Goal: Task Accomplishment & Management: Complete application form

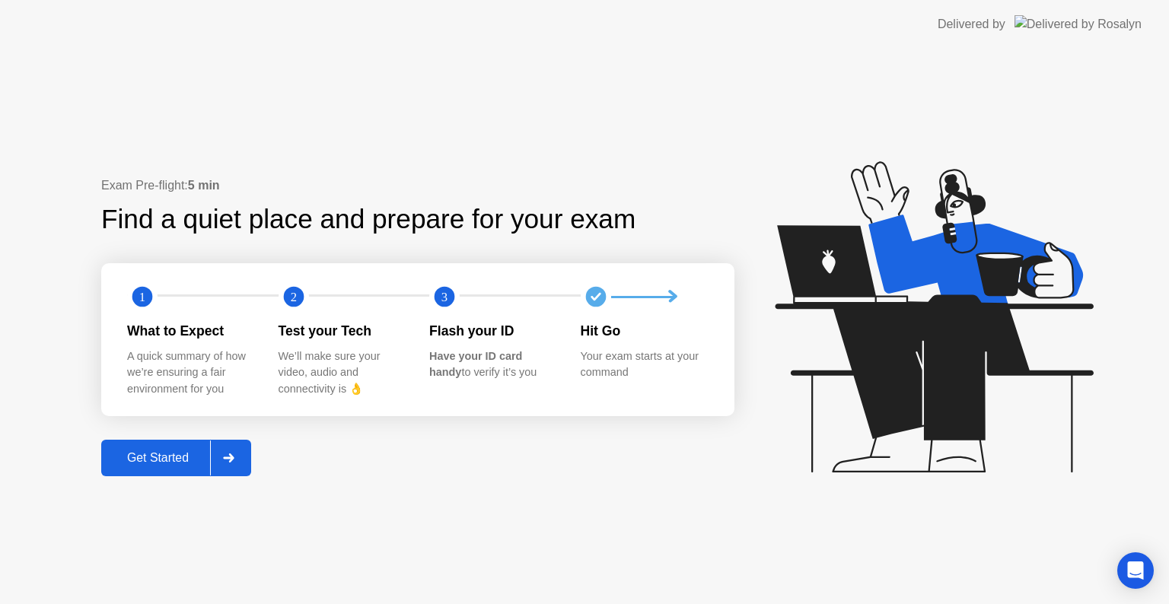
click at [244, 461] on div at bounding box center [228, 458] width 37 height 35
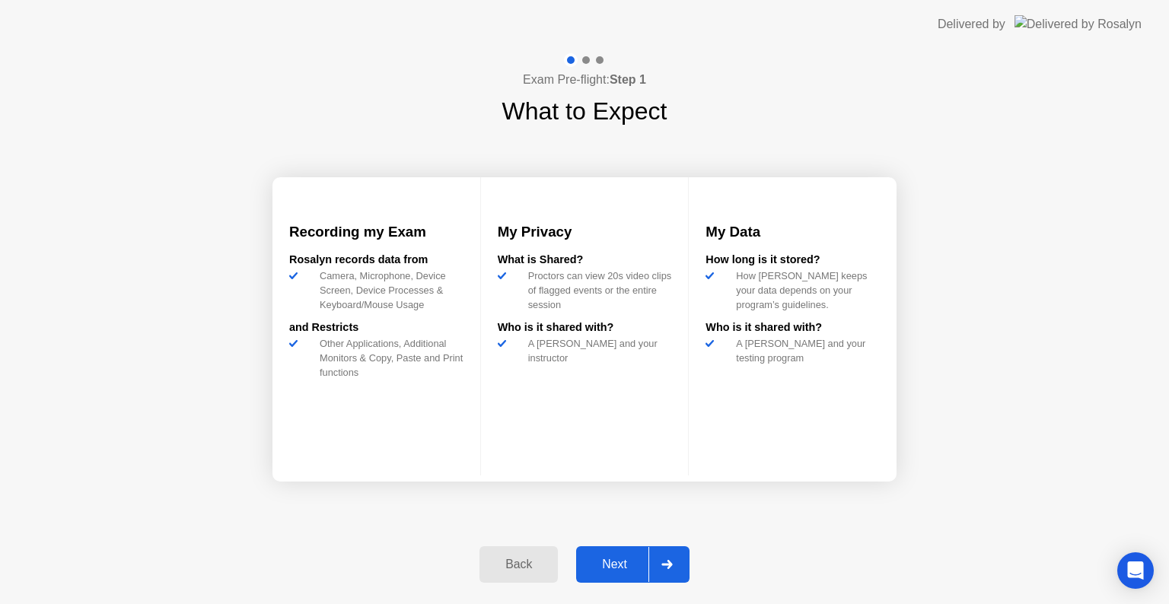
click at [674, 567] on div at bounding box center [666, 564] width 37 height 35
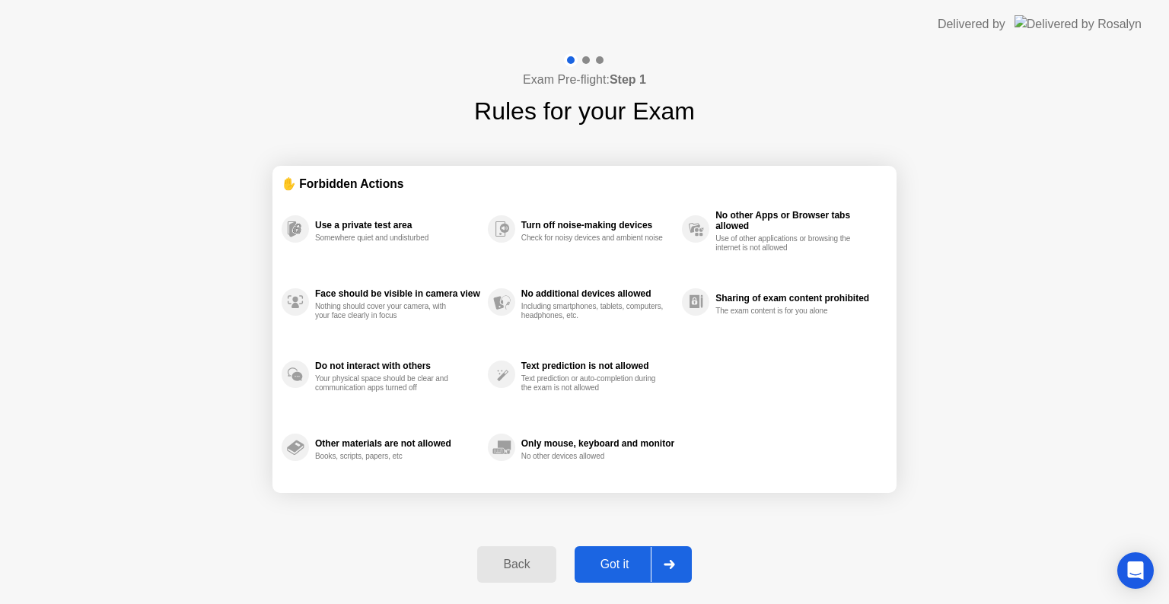
click at [674, 567] on icon at bounding box center [669, 564] width 11 height 9
select select "**********"
select select "*******"
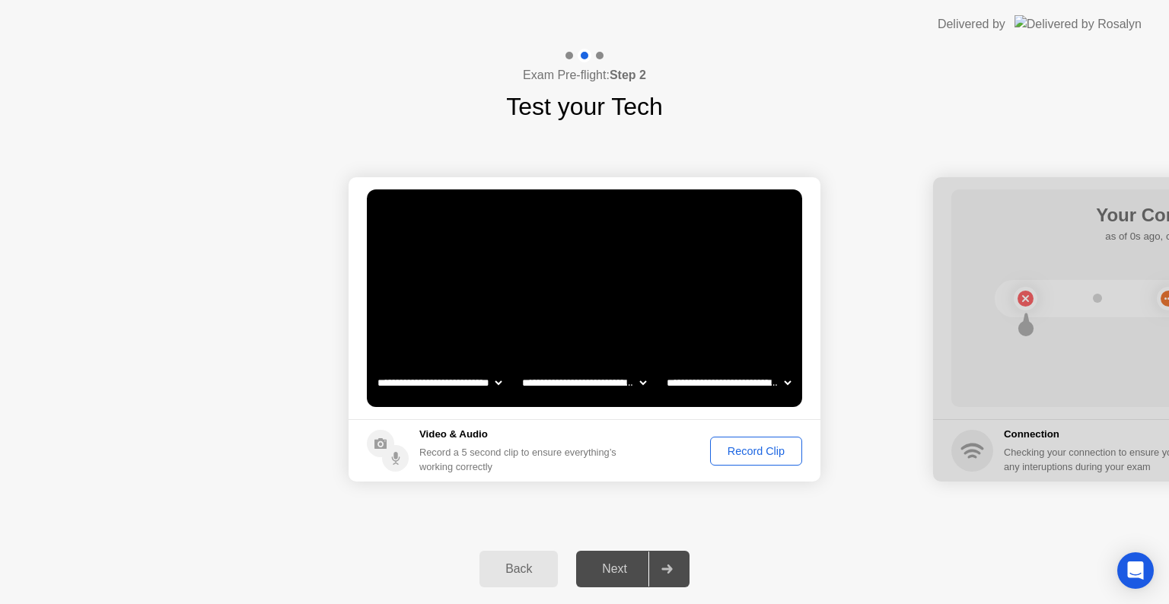
click at [769, 457] on div "Record Clip" at bounding box center [755, 451] width 81 height 12
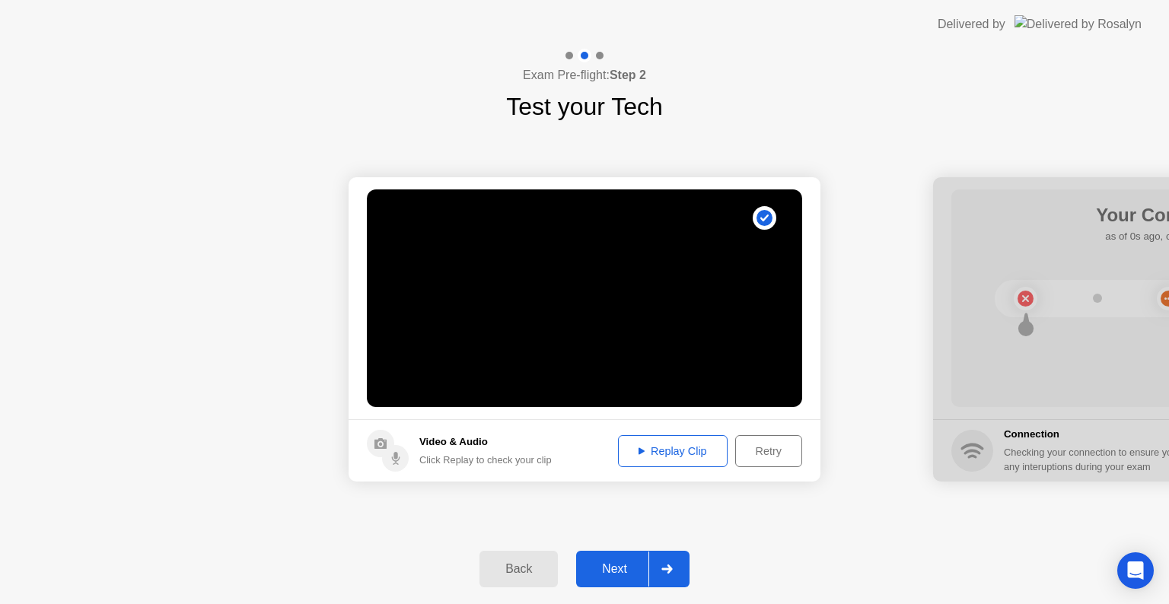
click at [664, 461] on button "Replay Clip" at bounding box center [673, 451] width 110 height 32
click at [677, 575] on div at bounding box center [666, 569] width 37 height 35
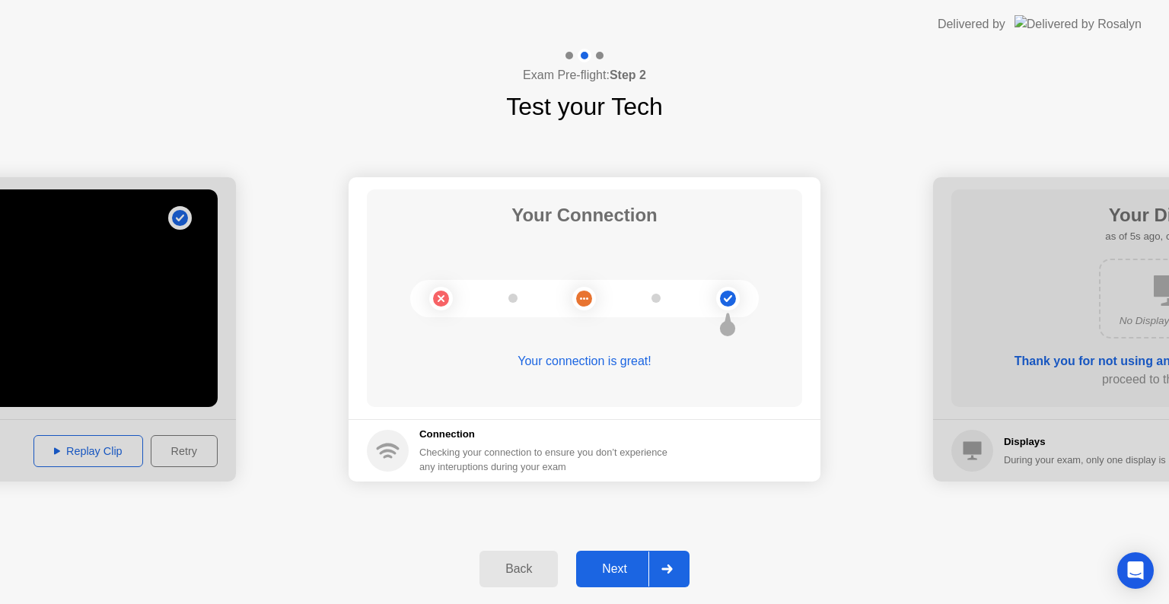
click at [668, 569] on icon at bounding box center [666, 569] width 11 height 9
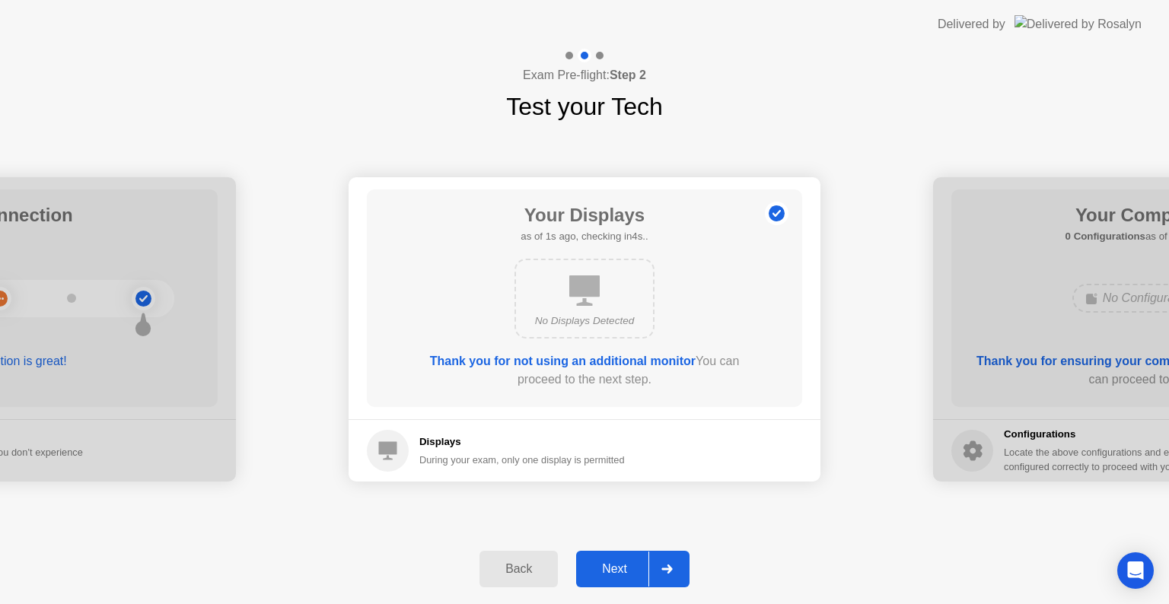
click at [668, 569] on icon at bounding box center [666, 569] width 11 height 9
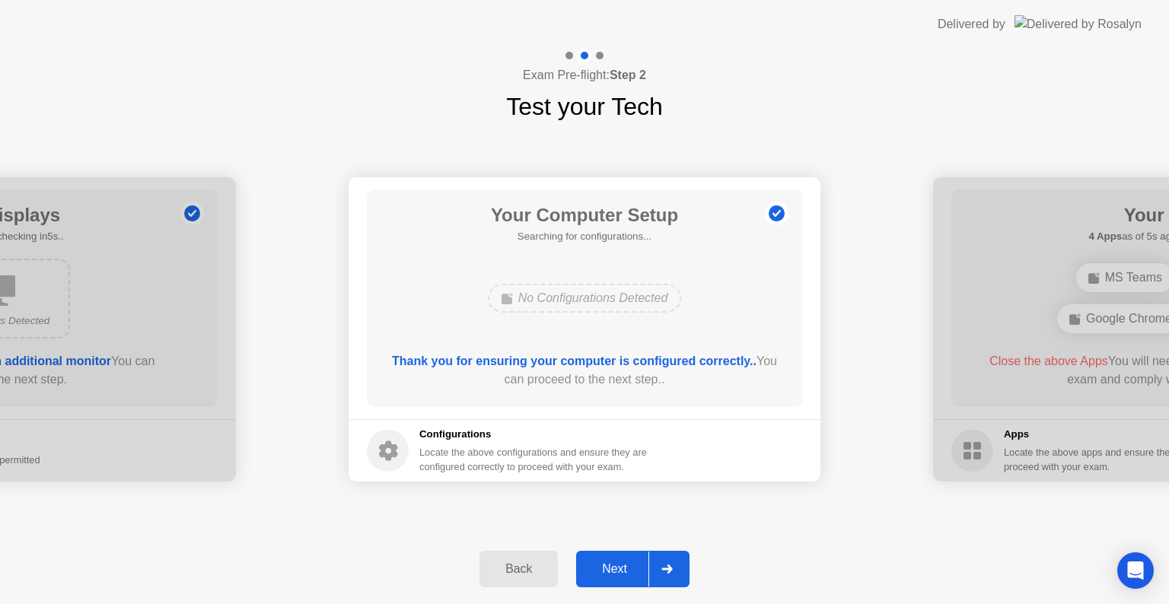
click at [683, 560] on div at bounding box center [666, 569] width 37 height 35
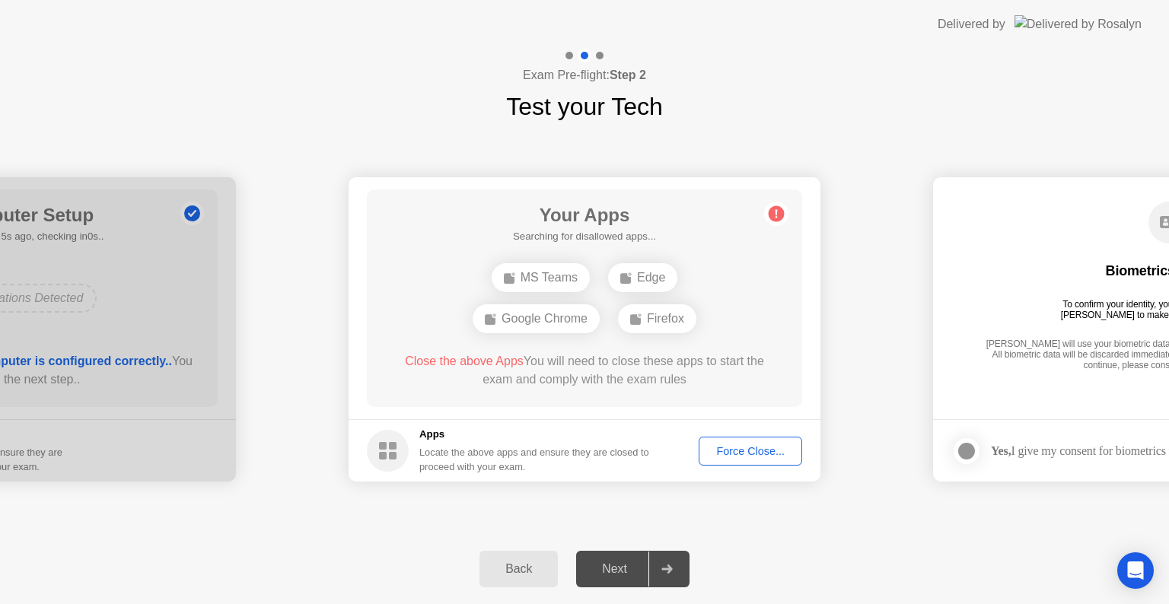
drag, startPoint x: 648, startPoint y: 601, endPoint x: 707, endPoint y: 481, distance: 133.1
click at [707, 481] on footer "Apps Locate the above apps and ensure they are closed to proceed with your exam…" at bounding box center [585, 450] width 472 height 62
click at [755, 450] on div "Force Close..." at bounding box center [750, 451] width 93 height 12
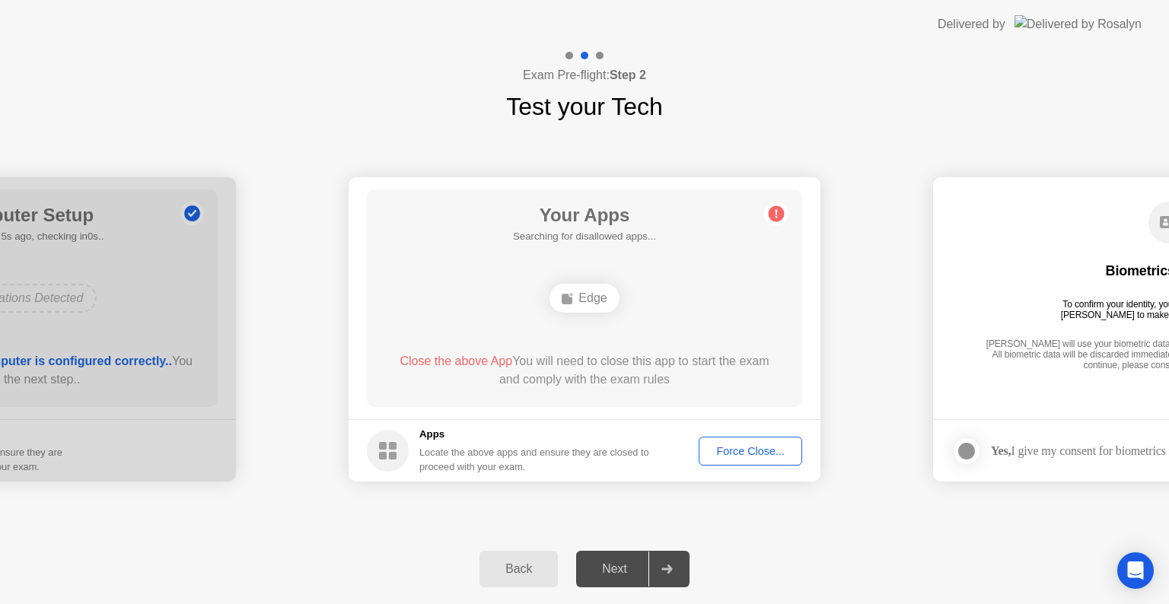
click at [581, 294] on div "Edge" at bounding box center [584, 298] width 69 height 29
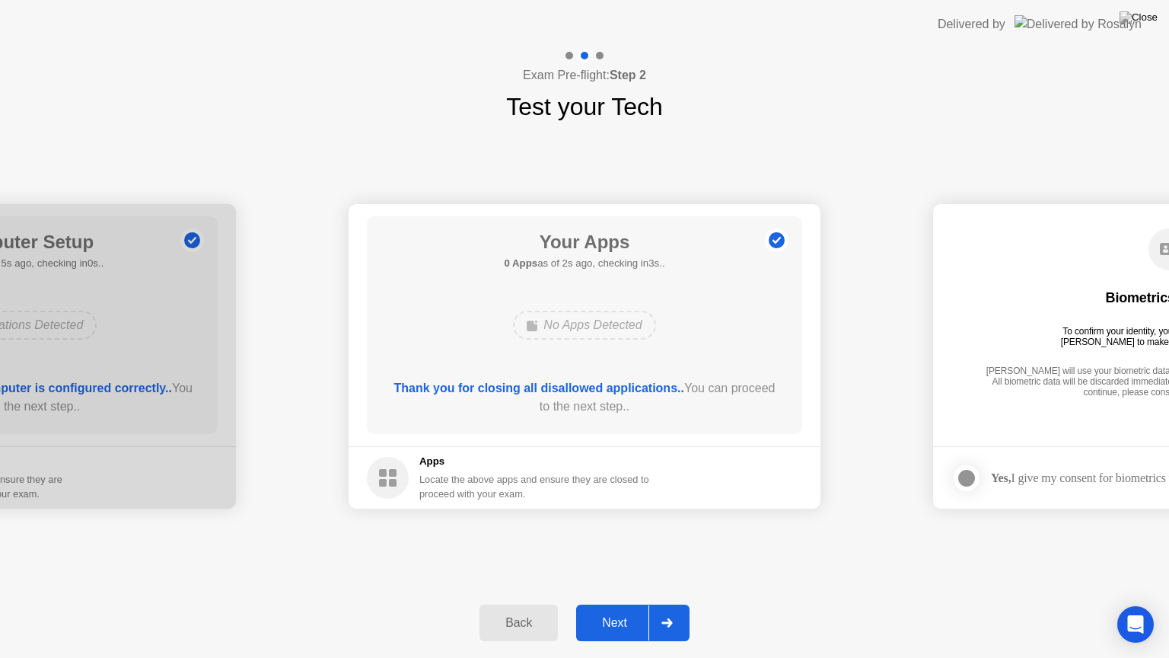
click at [683, 604] on div at bounding box center [666, 622] width 37 height 35
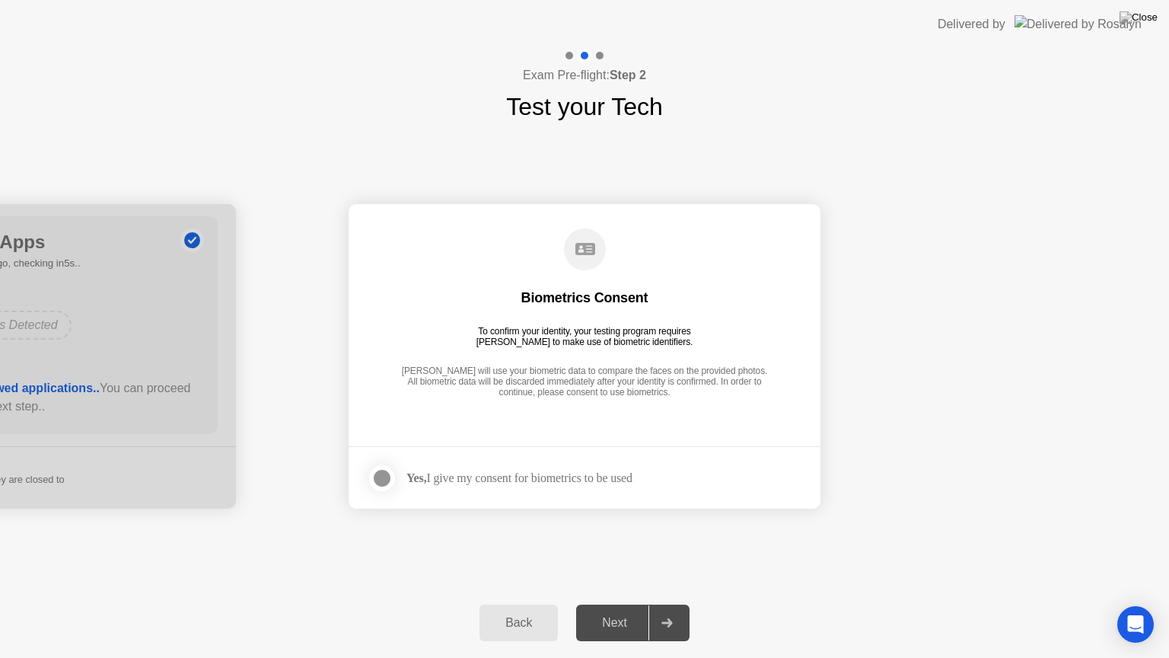
click at [379, 478] on div at bounding box center [382, 478] width 18 height 18
click at [663, 604] on div at bounding box center [666, 622] width 37 height 35
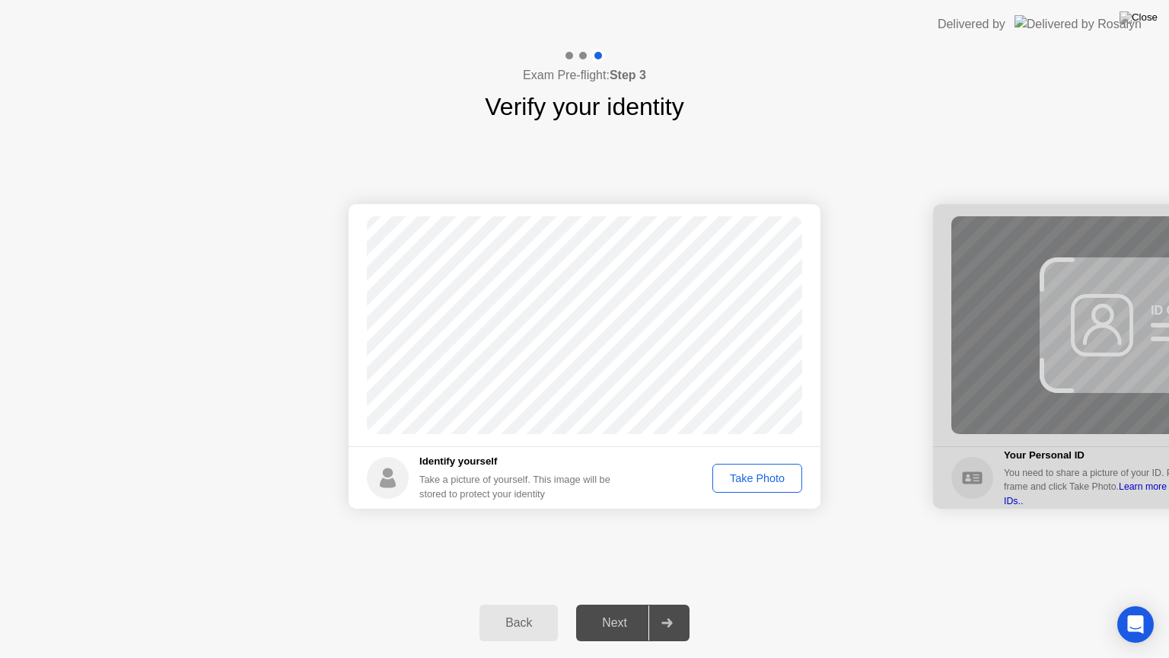
click at [766, 484] on div "Take Photo" at bounding box center [757, 478] width 79 height 12
click at [683, 604] on div at bounding box center [666, 622] width 37 height 35
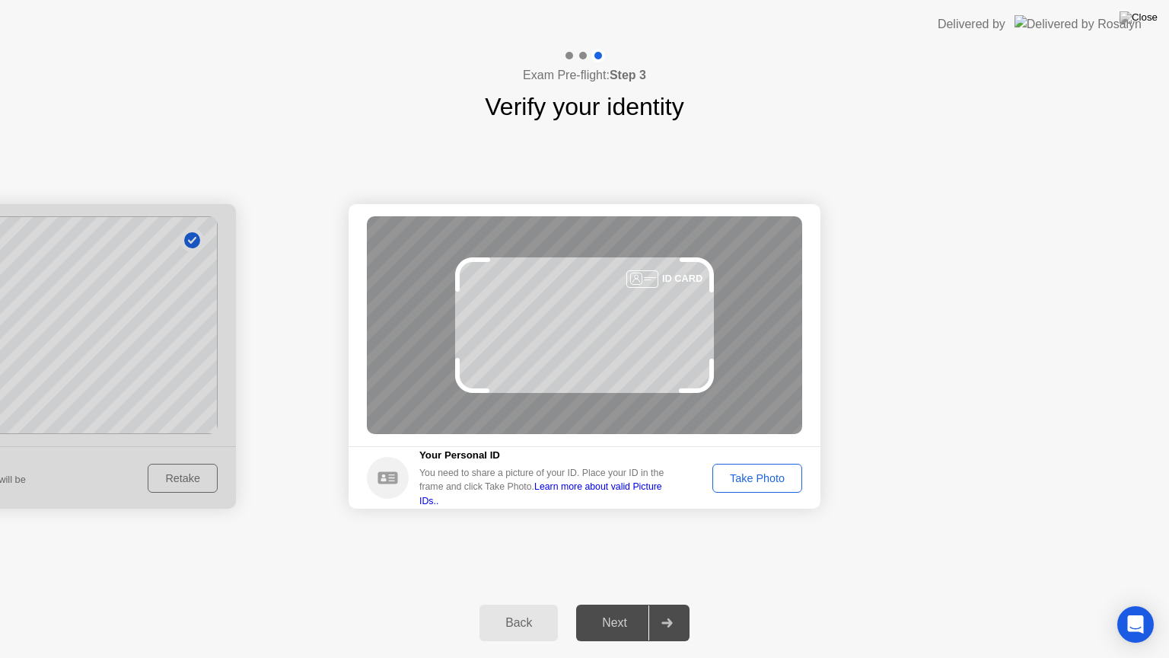
click at [734, 473] on div "Take Photo" at bounding box center [757, 478] width 79 height 12
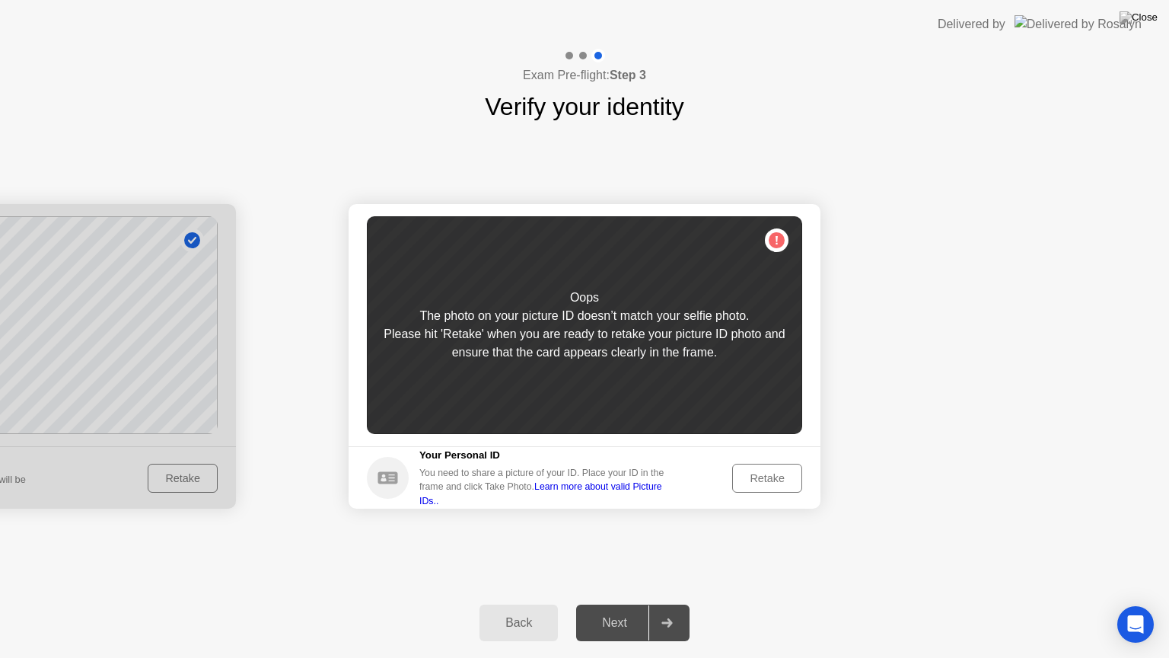
click at [734, 473] on button "Retake" at bounding box center [767, 478] width 70 height 29
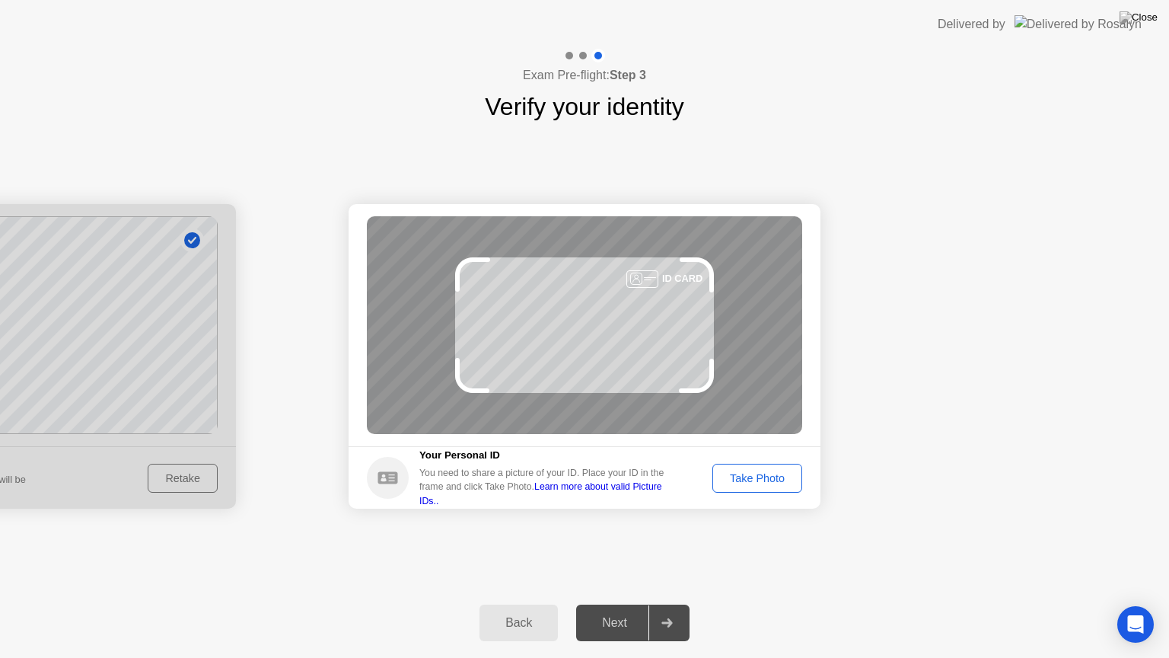
click at [734, 473] on div "Take Photo" at bounding box center [757, 478] width 79 height 12
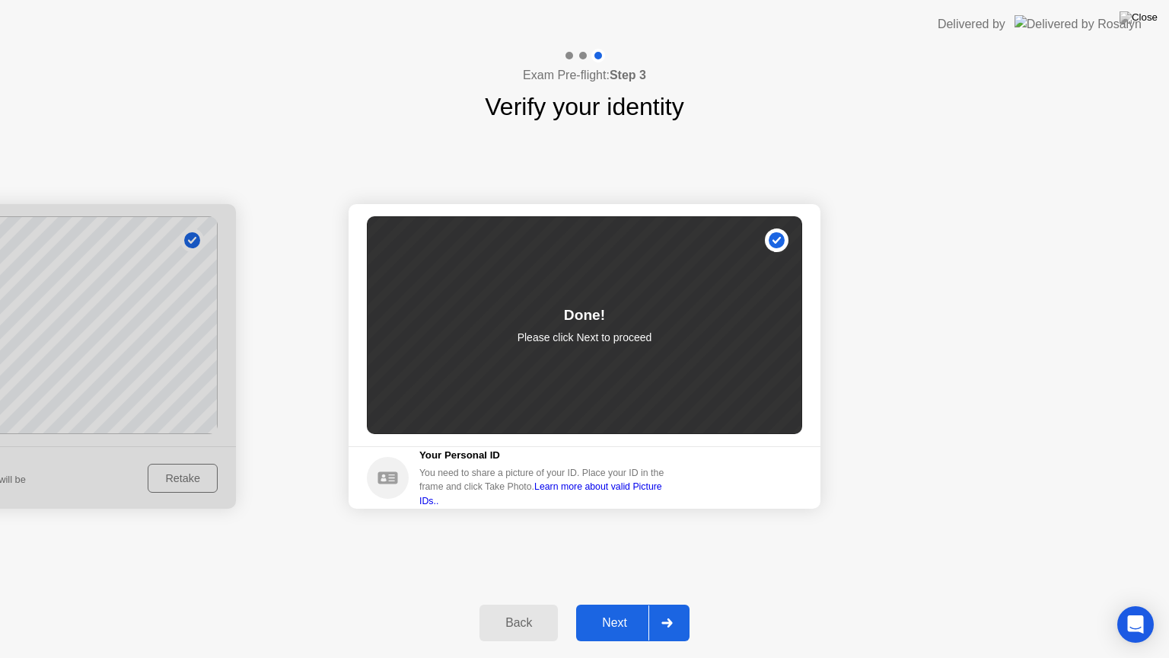
click at [679, 604] on div at bounding box center [666, 622] width 37 height 35
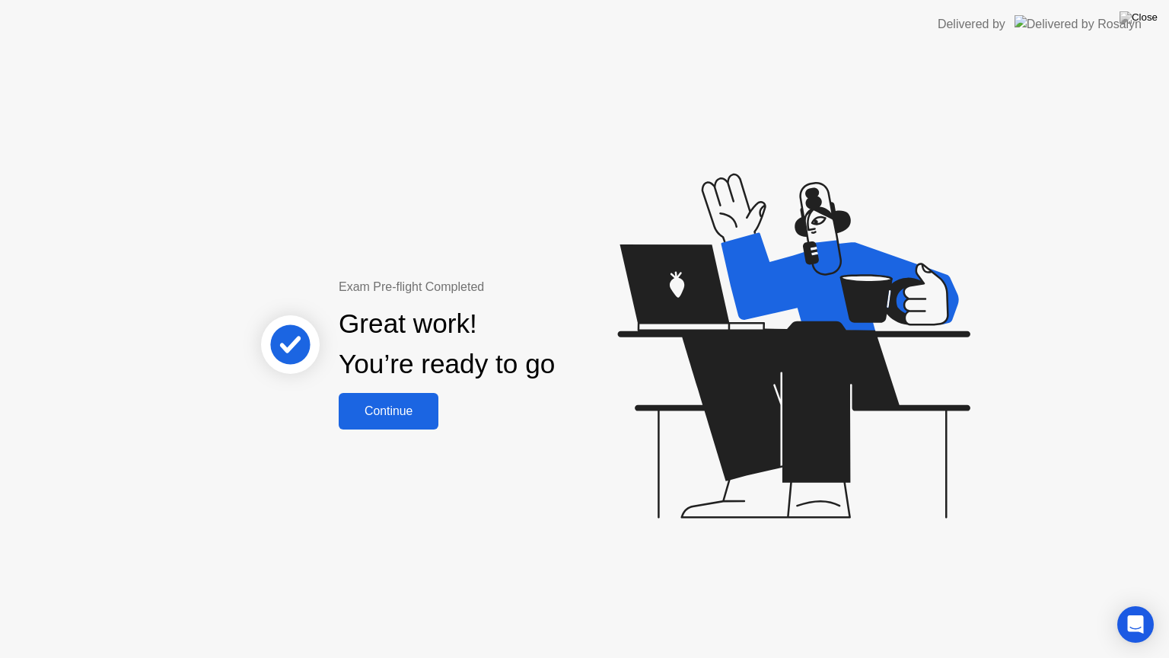
click at [404, 411] on div "Continue" at bounding box center [388, 411] width 91 height 14
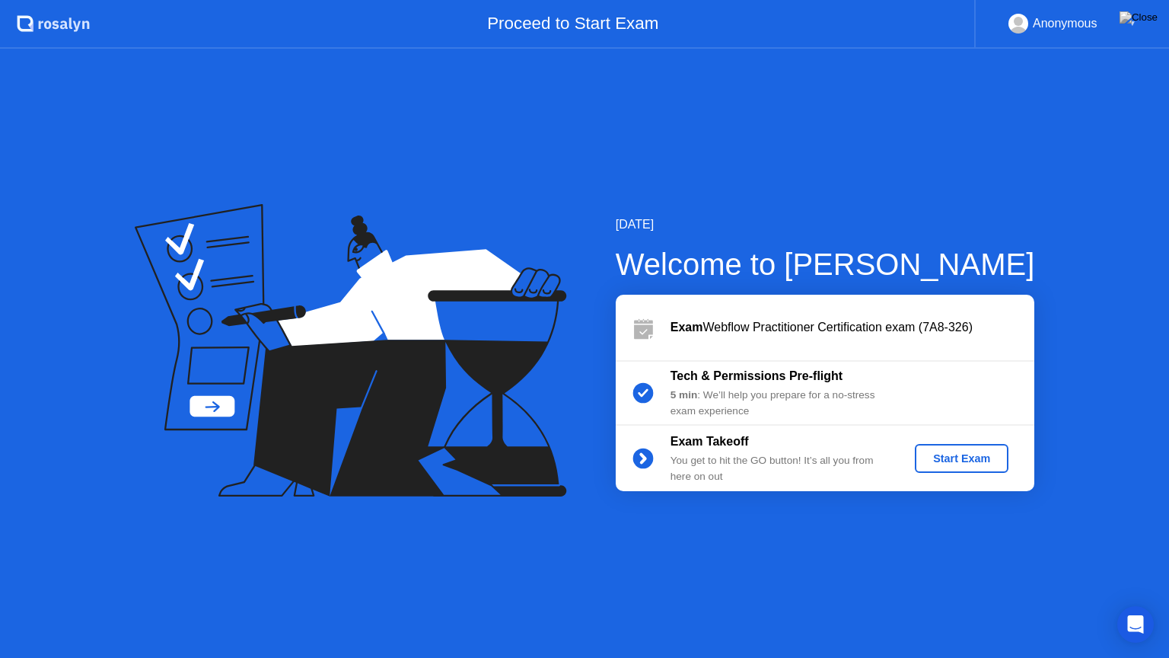
click at [959, 461] on div "Start Exam" at bounding box center [961, 458] width 81 height 12
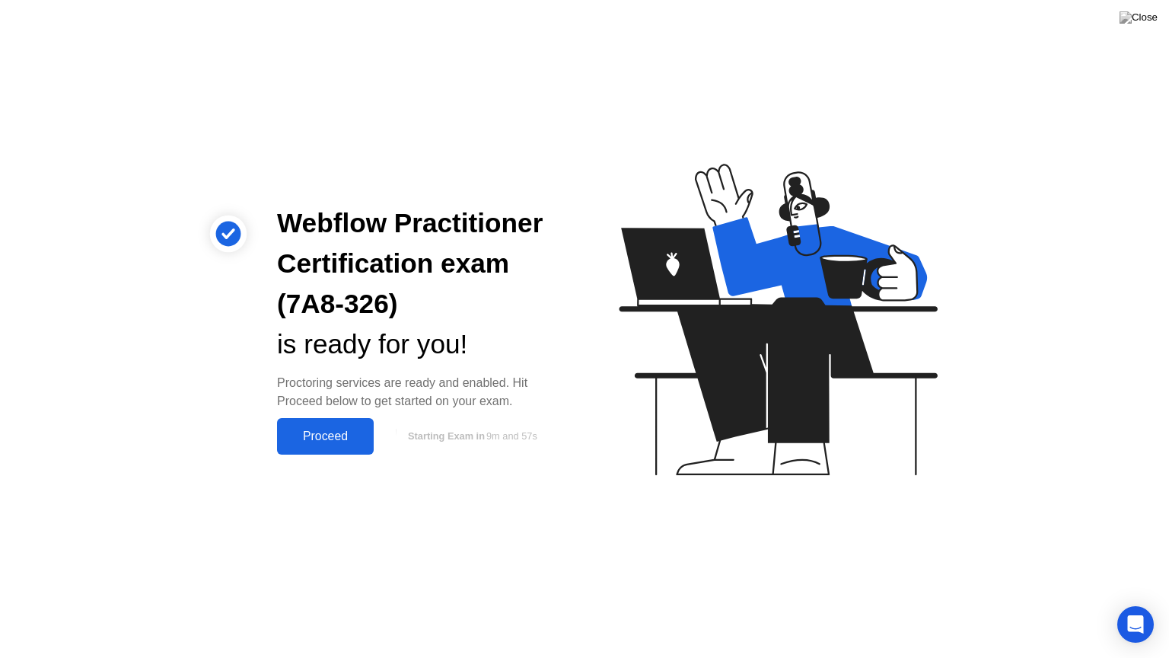
click at [341, 441] on div "Proceed" at bounding box center [326, 436] width 88 height 14
